Goal: Information Seeking & Learning: Learn about a topic

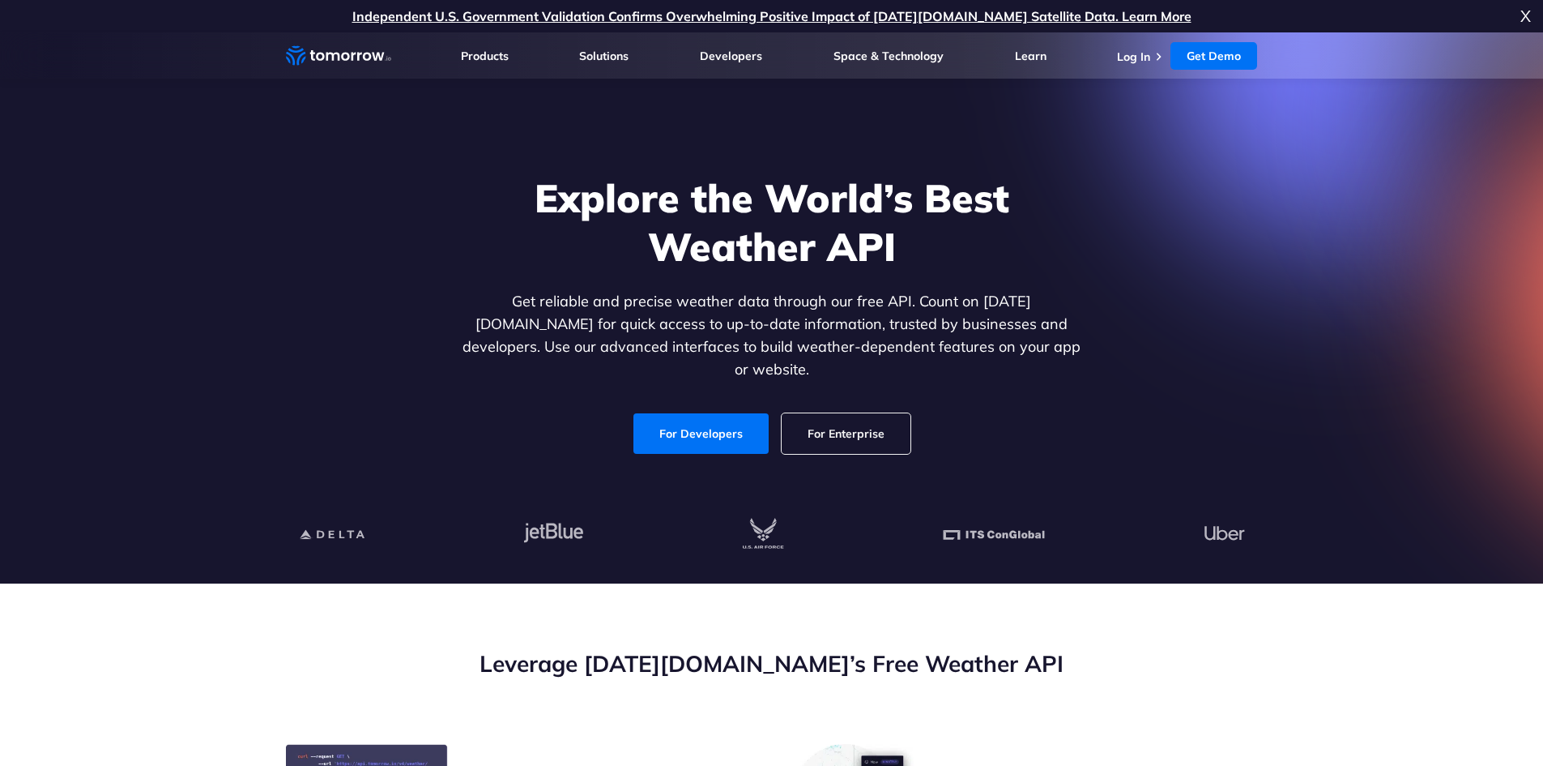
click at [1161, 49] on li "Log In" at bounding box center [1141, 56] width 49 height 16
click at [1143, 60] on link "Log In" at bounding box center [1133, 56] width 33 height 15
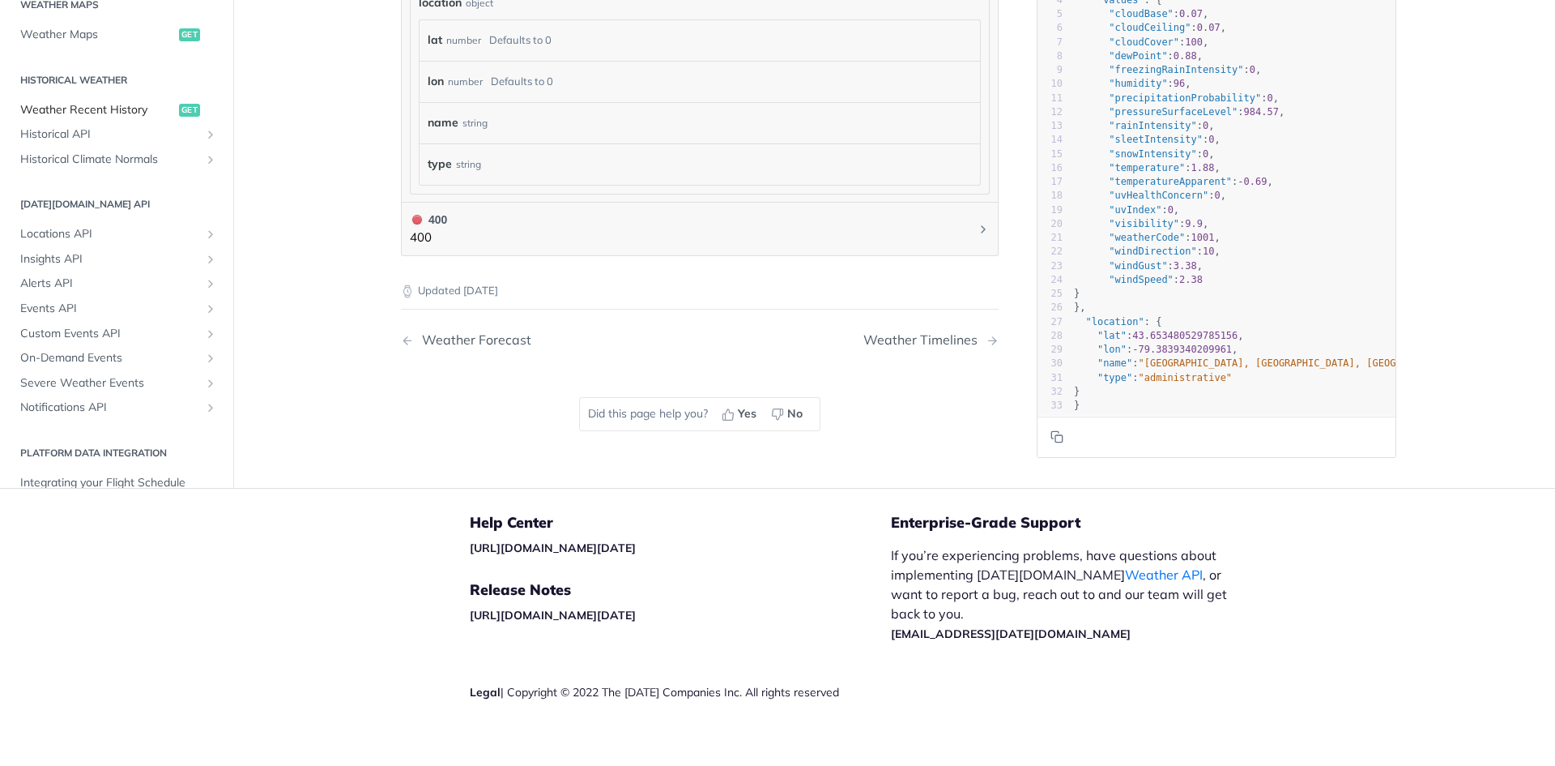
scroll to position [310, 0]
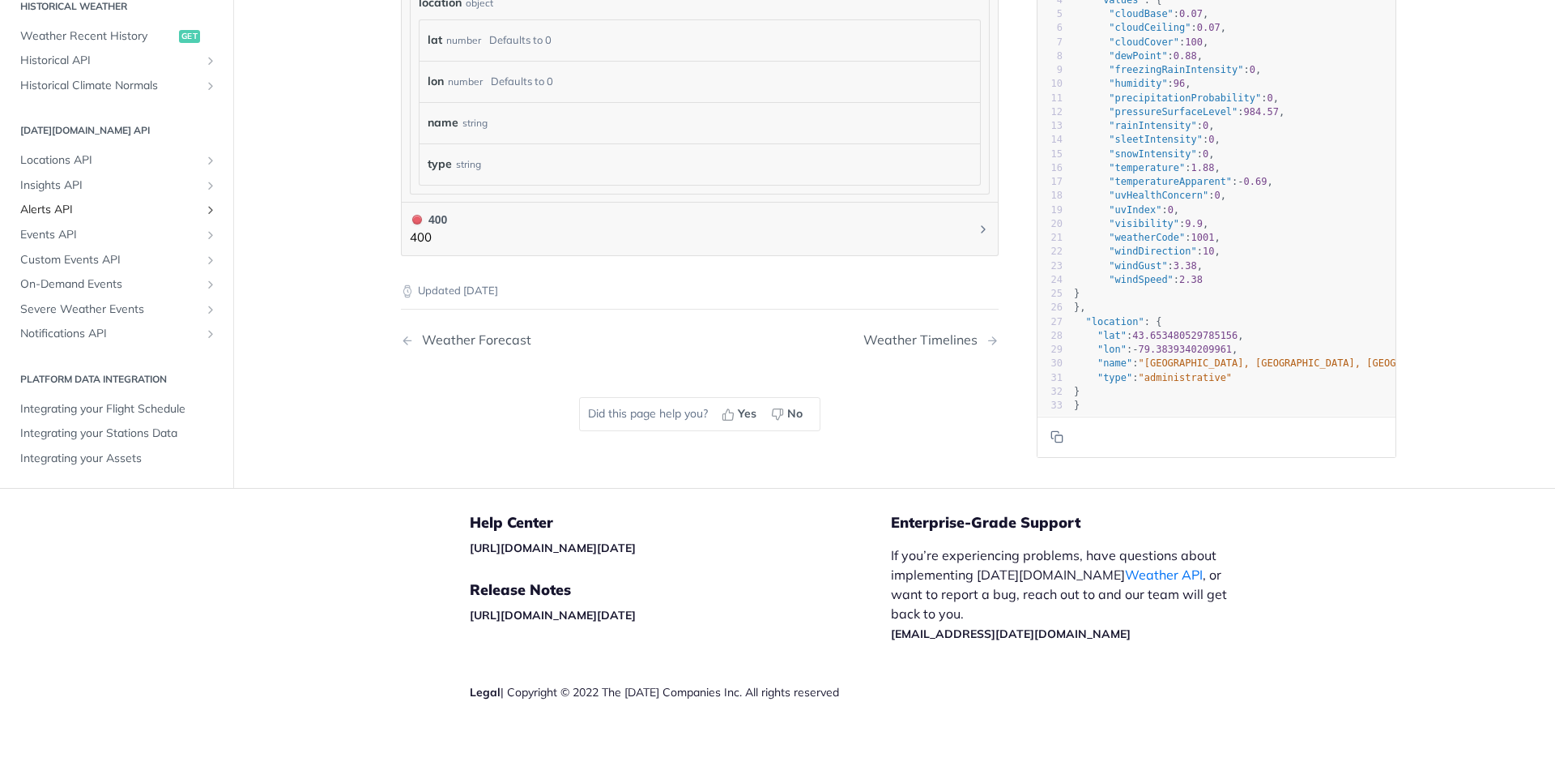
click at [70, 214] on span "Alerts API" at bounding box center [110, 210] width 180 height 16
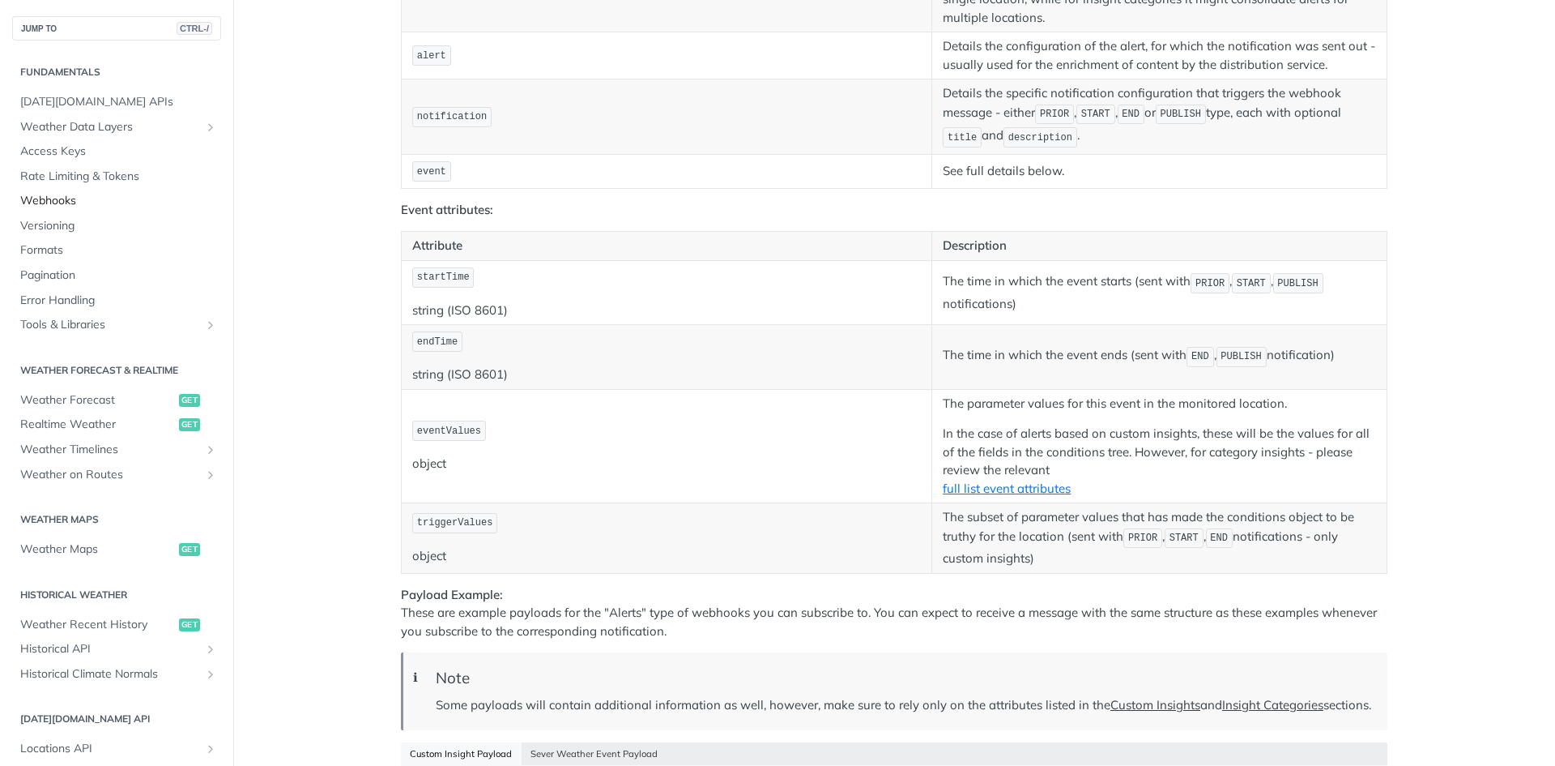
scroll to position [1539, 0]
